Goal: Information Seeking & Learning: Understand process/instructions

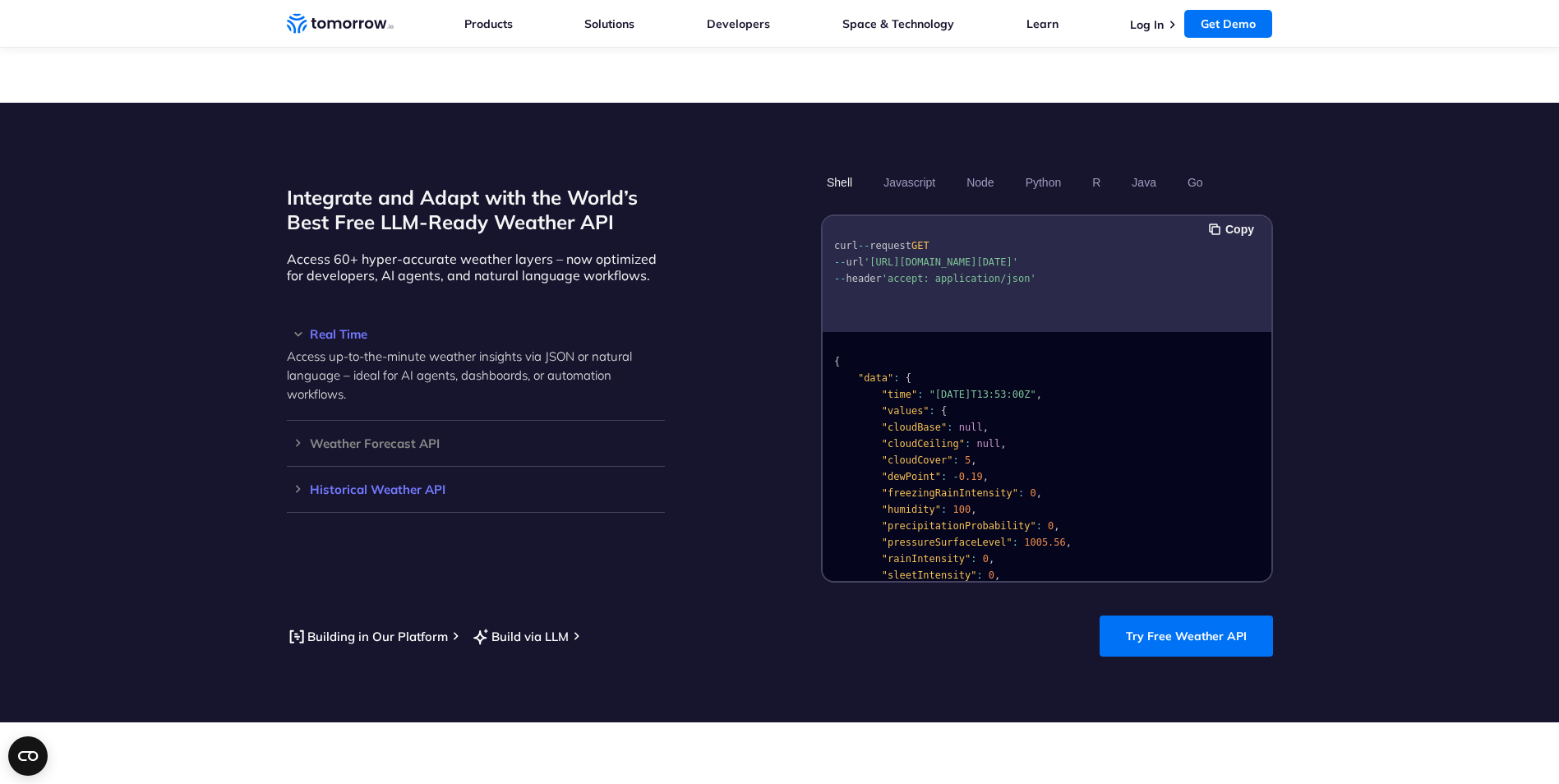
click at [314, 483] on h3 "Historical Weather API" at bounding box center [476, 489] width 378 height 13
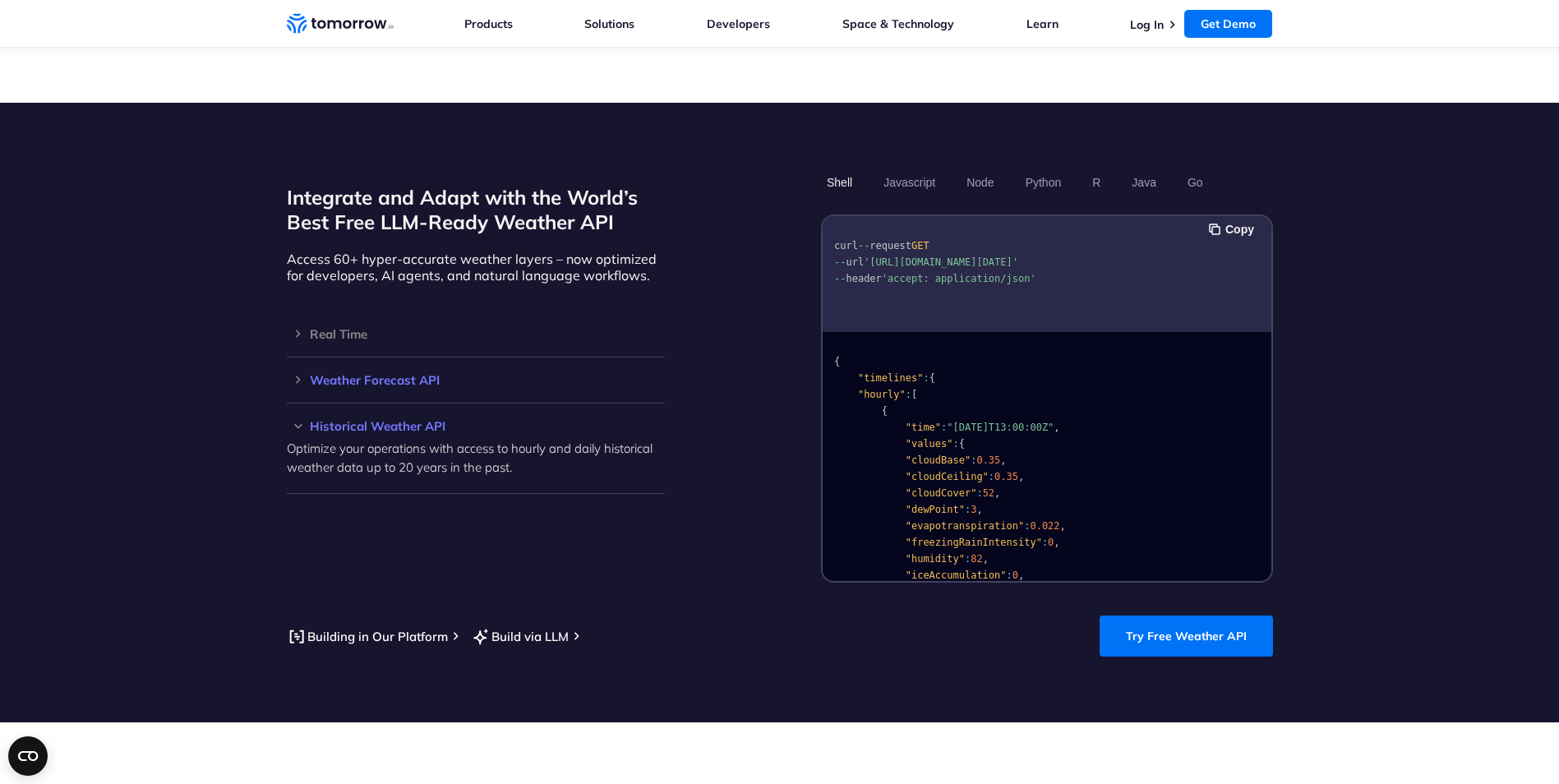
click at [312, 374] on h3 "Weather Forecast API" at bounding box center [476, 380] width 378 height 13
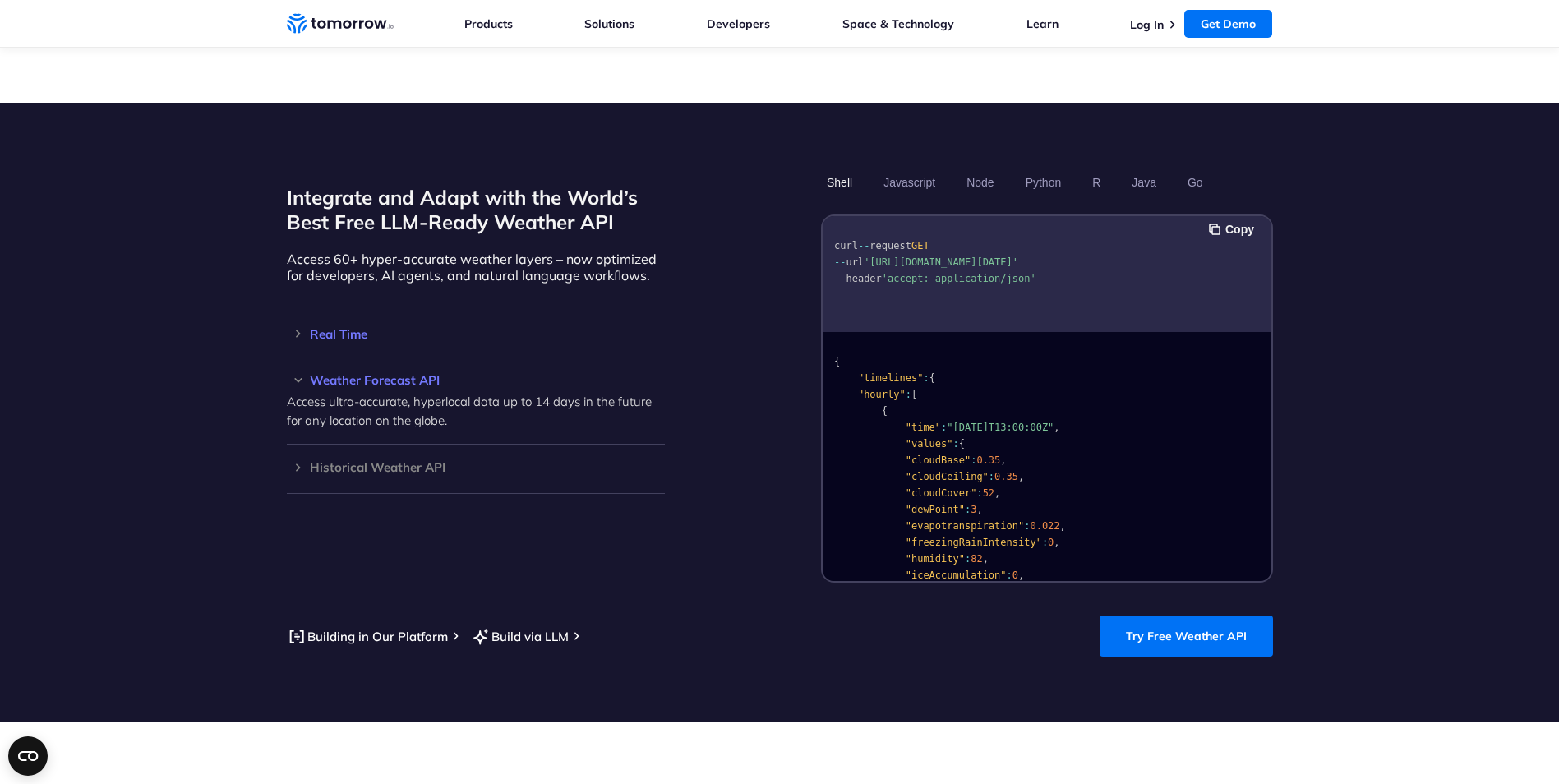
click at [315, 331] on div "Real Time Access up-to-the-minute weather insights via JSON or natural language…" at bounding box center [476, 334] width 378 height 46
click at [329, 325] on div "Real Time Access up-to-the-minute weather insights via JSON or natural language…" at bounding box center [476, 334] width 378 height 46
click at [336, 328] on h3 "Real Time" at bounding box center [476, 334] width 378 height 13
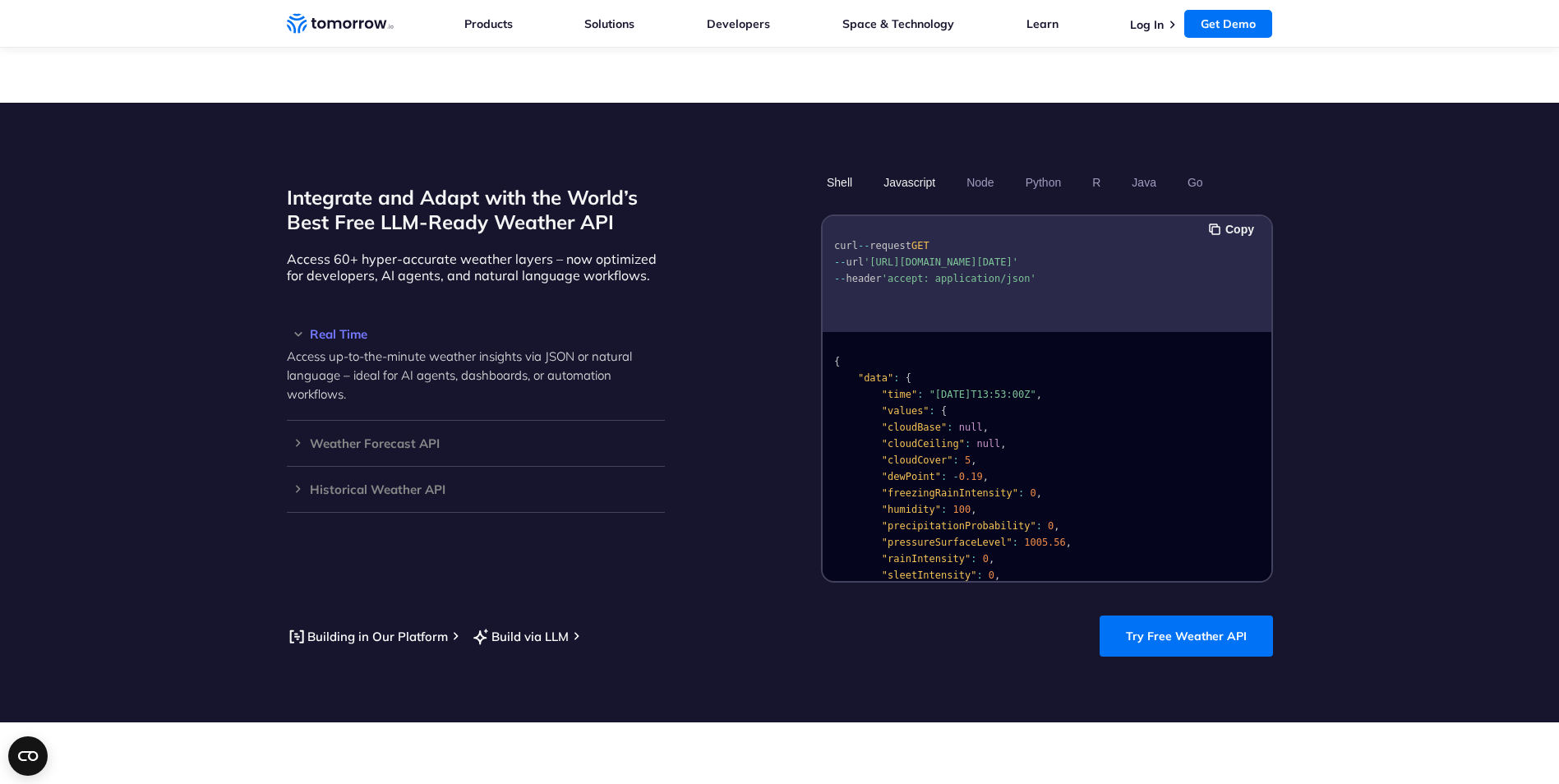
click at [920, 168] on button "Javascript" at bounding box center [910, 182] width 64 height 28
click at [1221, 220] on button "Copy" at bounding box center [1234, 229] width 50 height 18
